Goal: Navigation & Orientation: Understand site structure

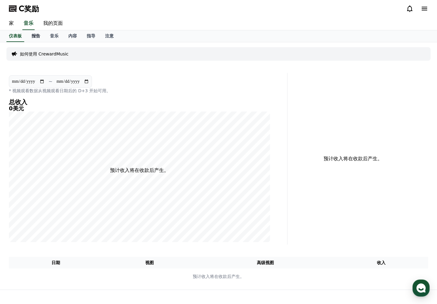
click at [36, 36] on font "报告" at bounding box center [36, 35] width 9 height 5
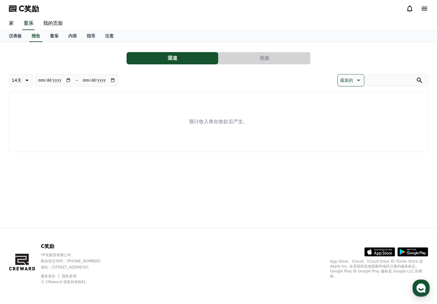
click at [59, 36] on link "音乐" at bounding box center [54, 36] width 18 height 12
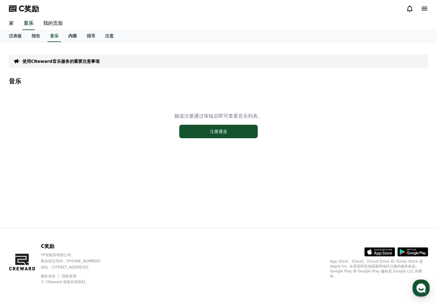
click at [70, 37] on font "内容" at bounding box center [72, 35] width 9 height 5
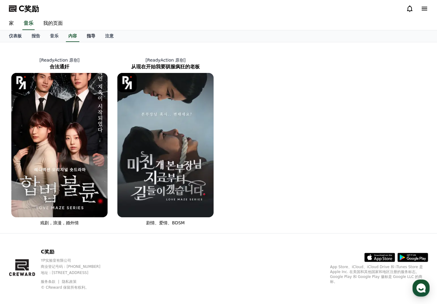
click at [90, 36] on font "指导" at bounding box center [91, 35] width 9 height 5
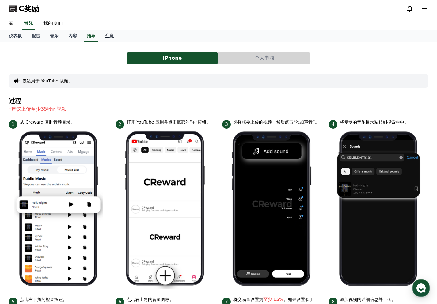
click at [103, 36] on link "注意" at bounding box center [109, 36] width 18 height 12
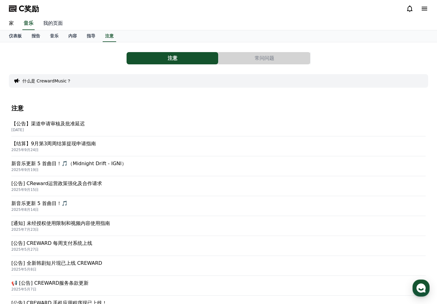
click at [55, 26] on font "我的页面" at bounding box center [53, 23] width 20 height 6
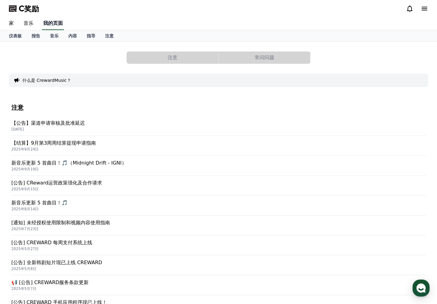
select select "**********"
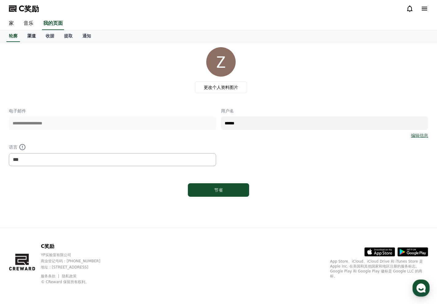
click at [30, 32] on link "渠道" at bounding box center [31, 36] width 18 height 12
